Goal: Task Accomplishment & Management: Use online tool/utility

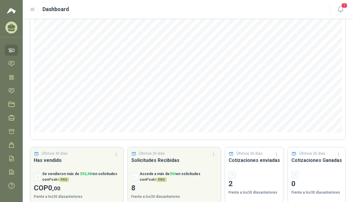
scroll to position [59, 0]
click at [0, 0] on button "Contactar con ventas" at bounding box center [0, 0] width 0 height 0
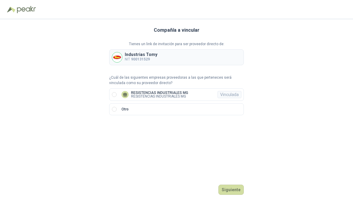
click at [162, 94] on p "RESISTENCIAS INDUSTRIALES MG" at bounding box center [159, 96] width 57 height 4
click at [232, 195] on button "Ingresar" at bounding box center [232, 189] width 24 height 10
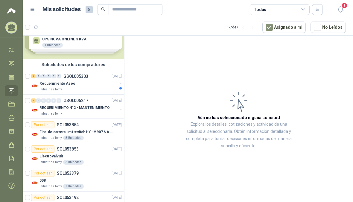
scroll to position [20, 0]
click at [93, 108] on p "REQUERIMIENTO N°2 - MANTENIMIENTO" at bounding box center [74, 108] width 70 height 6
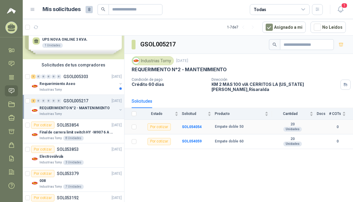
click at [192, 125] on b "SOL054054" at bounding box center [192, 127] width 20 height 4
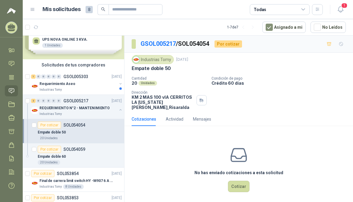
click at [89, 82] on div "Requerimiento Aseo" at bounding box center [77, 83] width 77 height 7
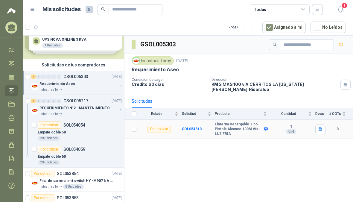
click at [196, 127] on b "SOL054810" at bounding box center [192, 129] width 20 height 4
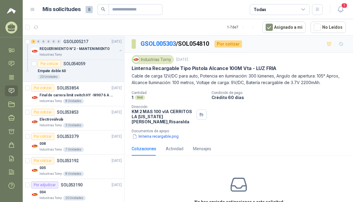
scroll to position [129, 0]
click at [68, 182] on div "Por adjudicar SOL053190" at bounding box center [56, 184] width 51 height 7
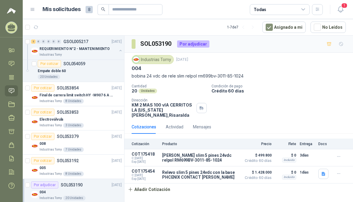
click at [319, 169] on button "button" at bounding box center [323, 174] width 10 height 10
click at [321, 152] on button "image.jpg" at bounding box center [311, 151] width 25 height 6
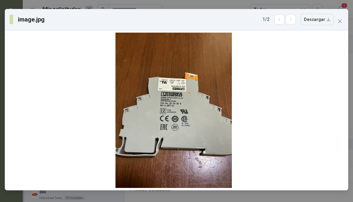
click at [338, 23] on icon "close" at bounding box center [340, 21] width 4 height 4
